Goal: Register for event/course

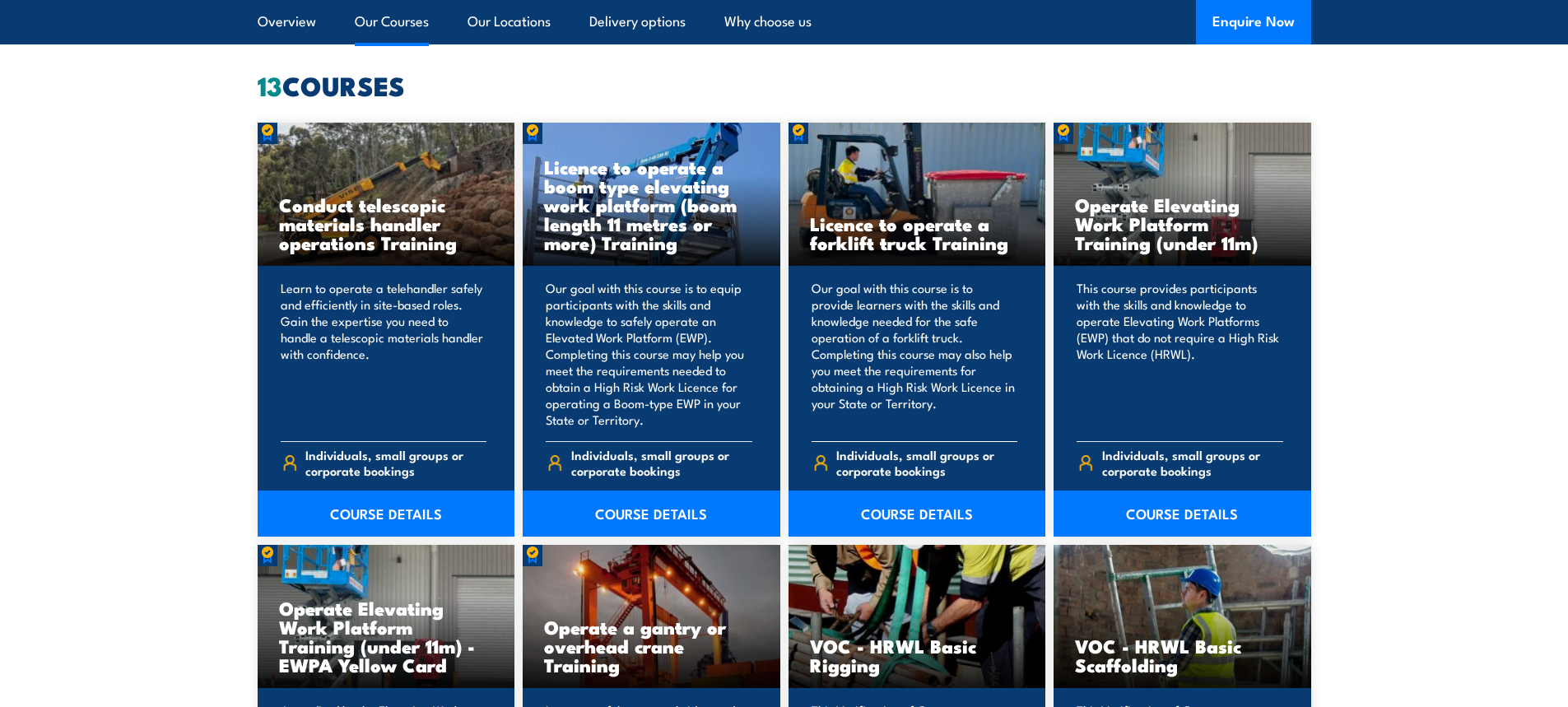
scroll to position [1318, 0]
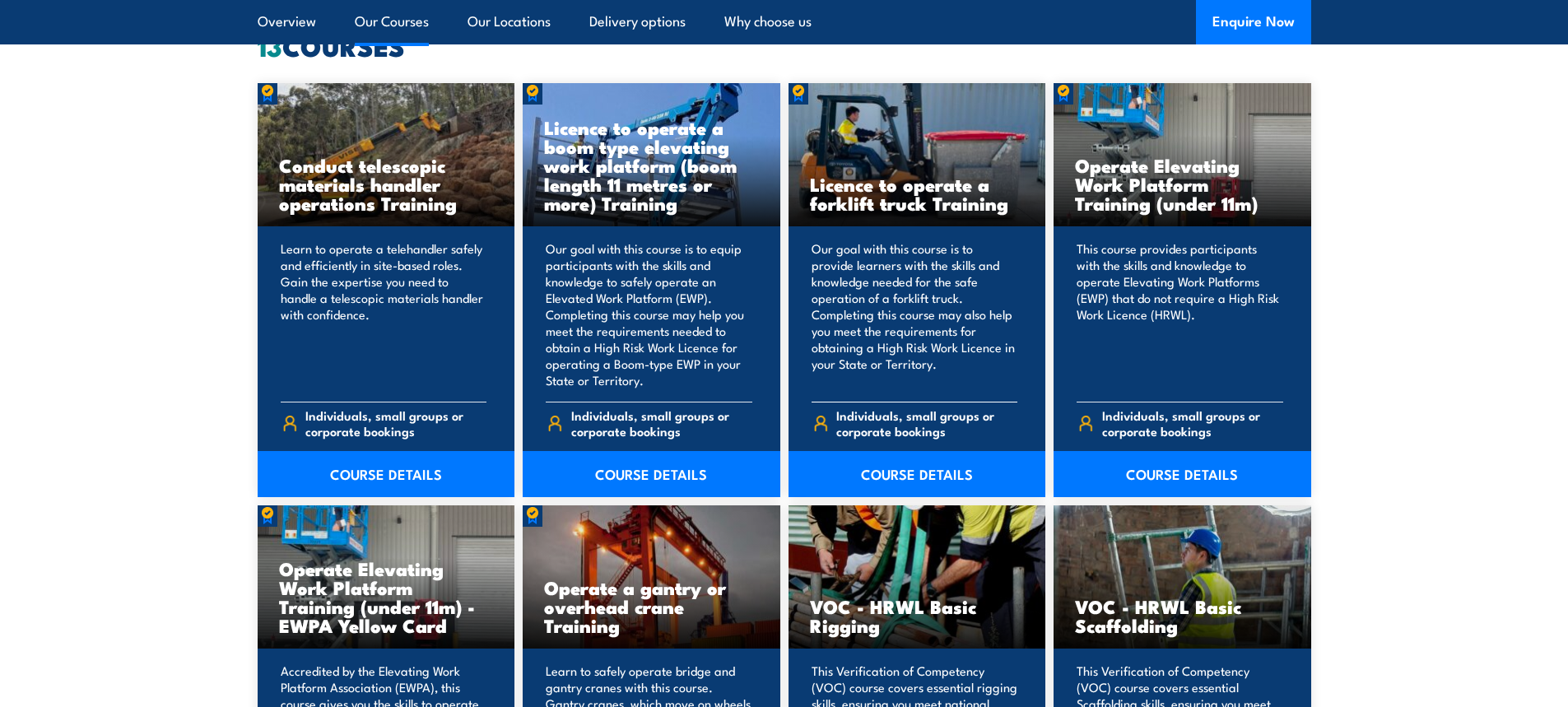
drag, startPoint x: 911, startPoint y: 466, endPoint x: 918, endPoint y: 408, distance: 58.4
click at [911, 466] on link "COURSE DETAILS" at bounding box center [918, 474] width 257 height 47
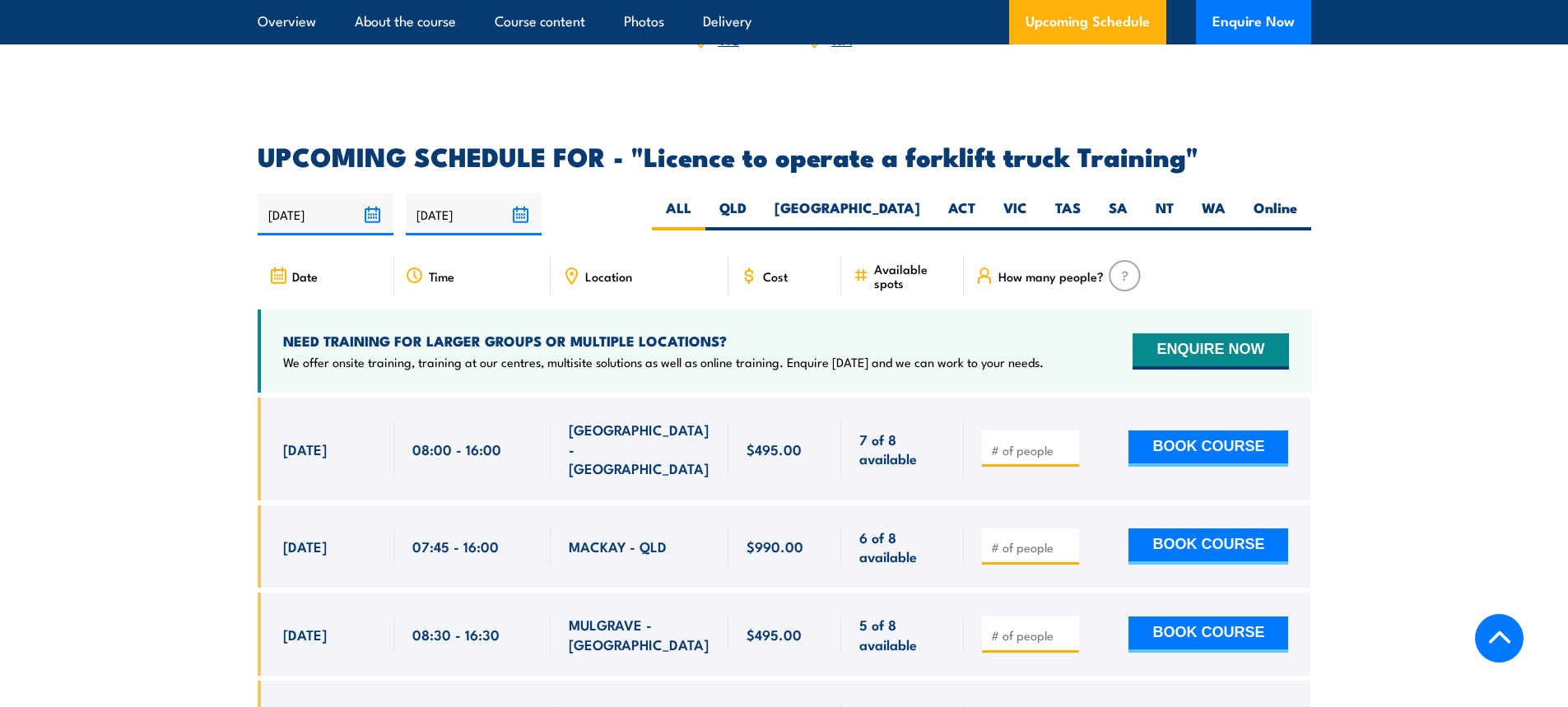
scroll to position [2635, 0]
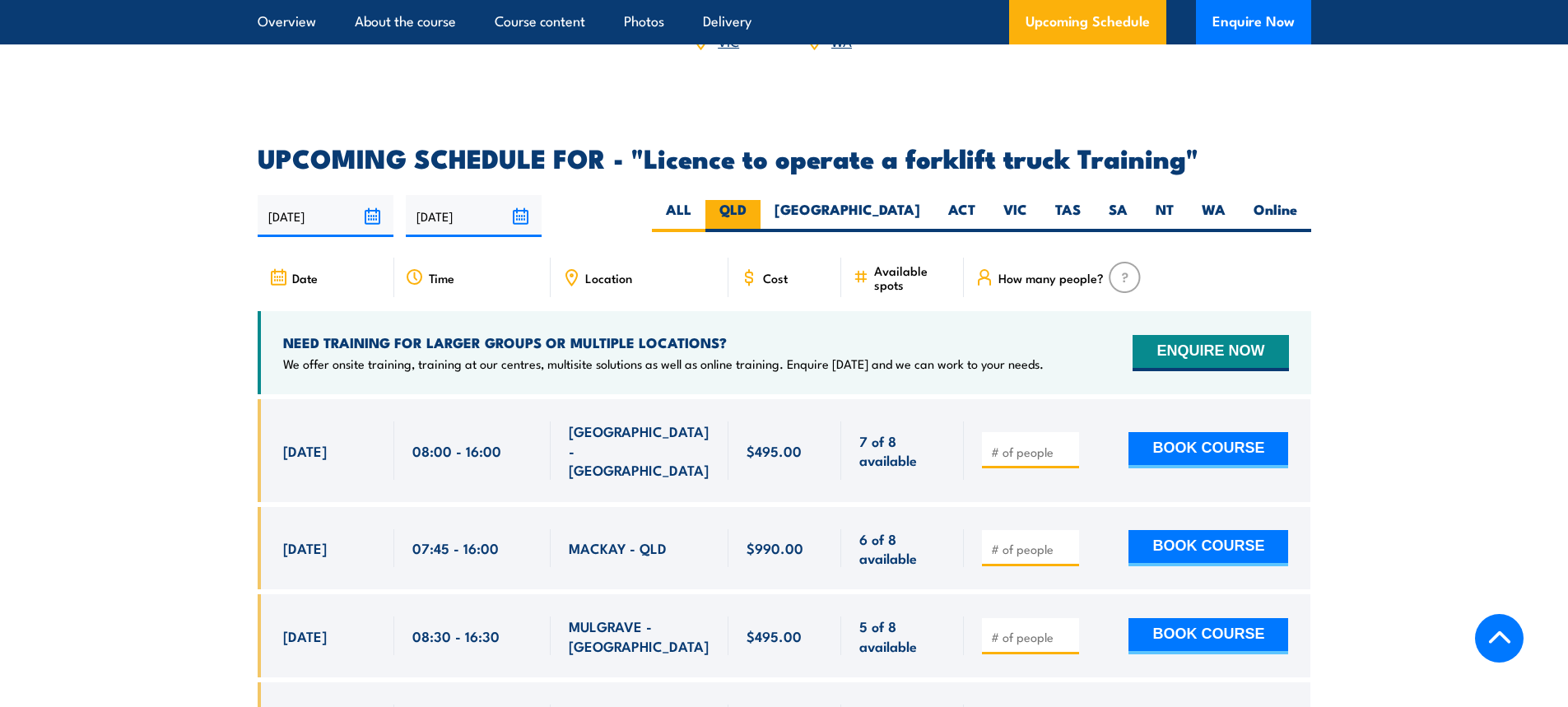
click at [761, 200] on label "QLD" at bounding box center [733, 216] width 55 height 32
click at [757, 200] on input "QLD" at bounding box center [752, 205] width 11 height 11
radio input "true"
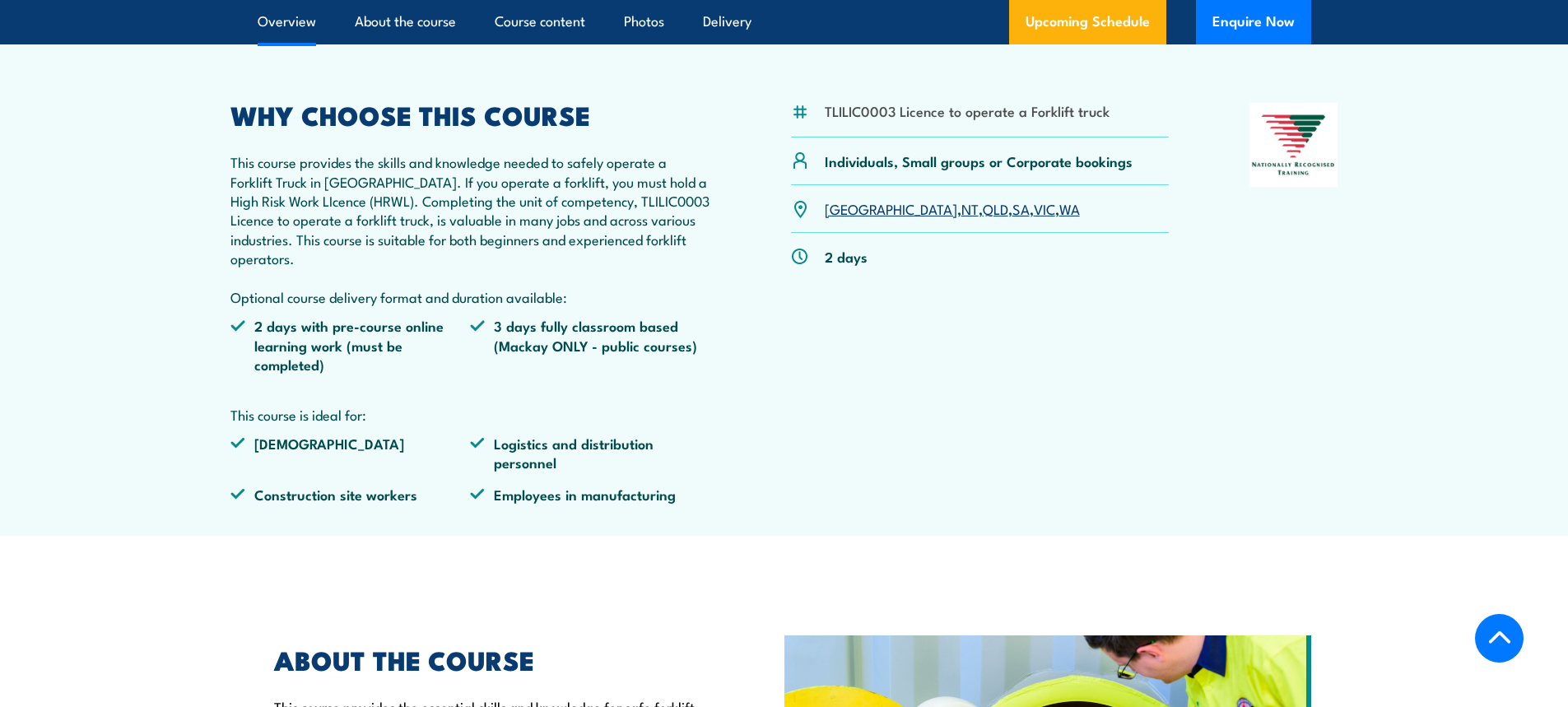
scroll to position [533, 0]
